Goal: Find specific page/section: Find specific page/section

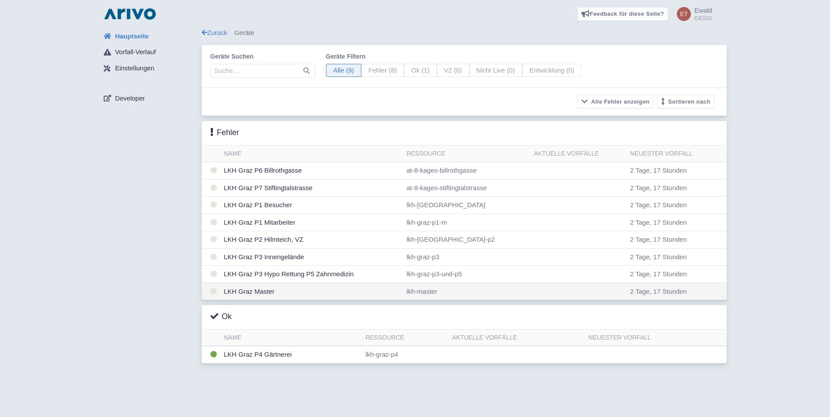
click at [263, 293] on td "LKH Graz Master" at bounding box center [311, 291] width 183 height 17
click at [262, 293] on td "LKH Graz Master" at bounding box center [311, 291] width 183 height 17
drag, startPoint x: 262, startPoint y: 293, endPoint x: 219, endPoint y: 293, distance: 43.7
click at [219, 293] on td at bounding box center [211, 291] width 19 height 17
click at [234, 295] on td "LKH Graz Master" at bounding box center [311, 291] width 183 height 17
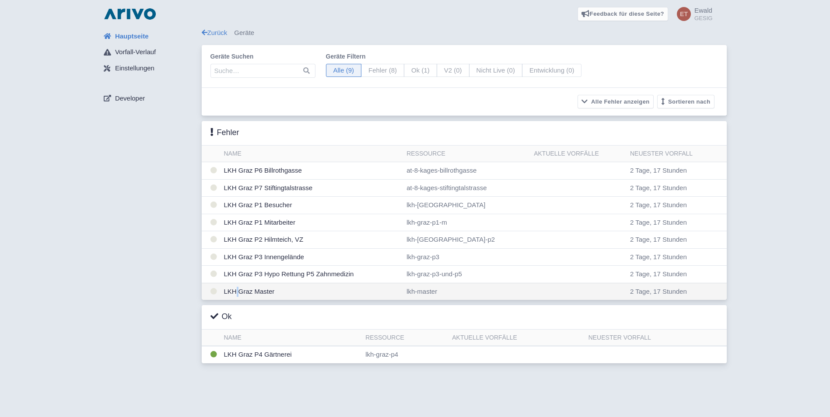
click at [234, 294] on td "LKH Graz Master" at bounding box center [311, 291] width 183 height 17
click at [236, 290] on td "LKH Graz Master" at bounding box center [311, 291] width 183 height 17
click at [214, 293] on icon at bounding box center [213, 291] width 7 height 7
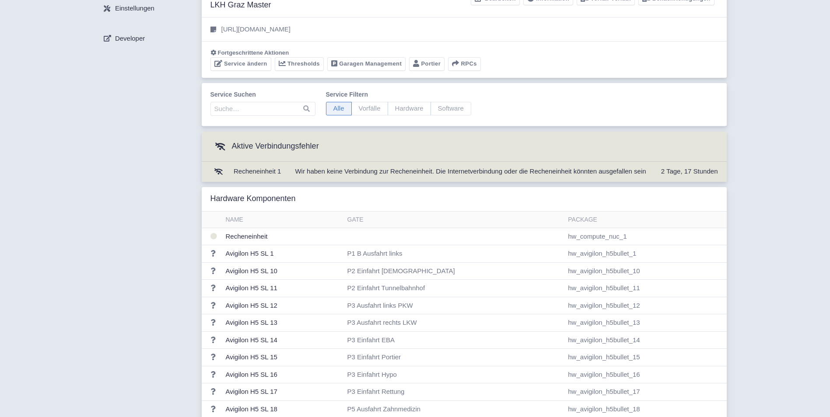
scroll to position [44, 0]
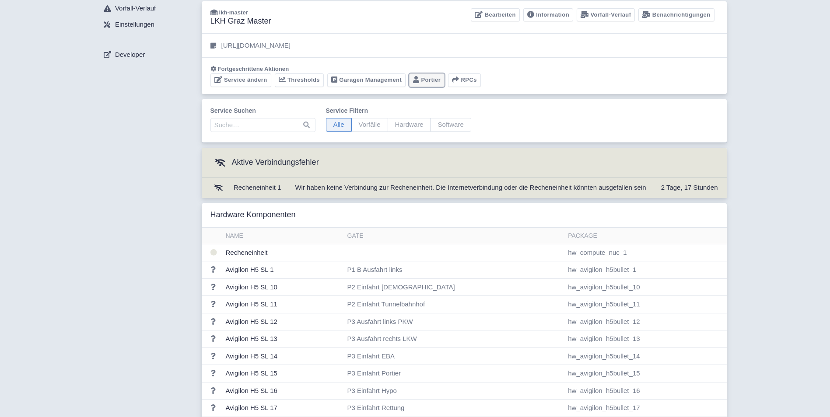
click at [425, 80] on link "Portier" at bounding box center [426, 80] width 35 height 14
